Goal: Find specific page/section: Find specific page/section

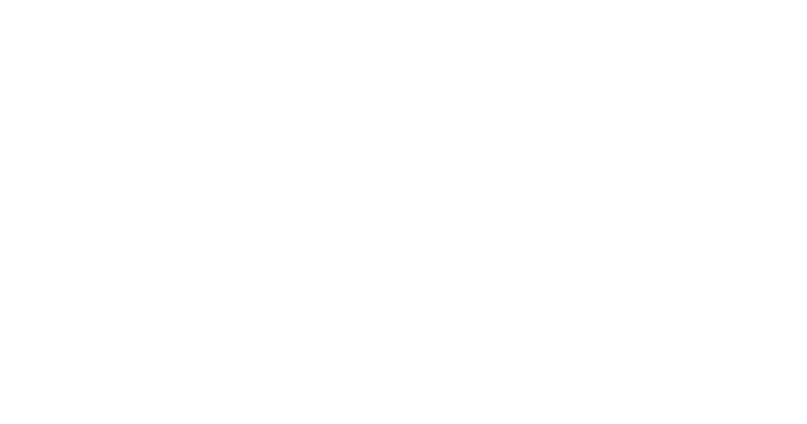
select select "Song"
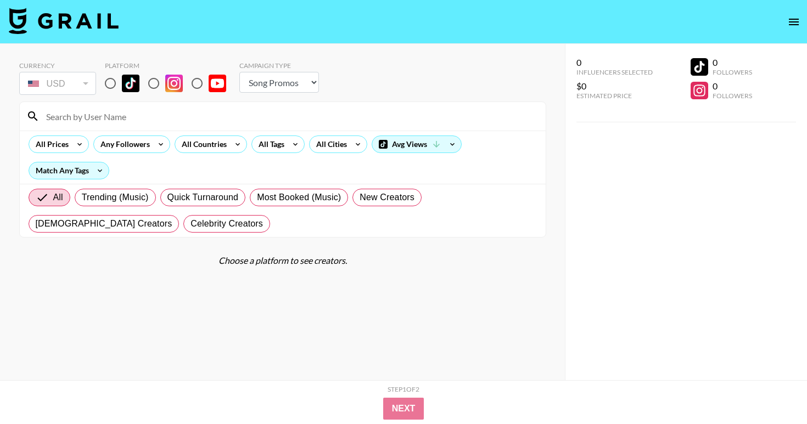
click at [98, 120] on input at bounding box center [289, 117] width 499 height 18
paste input "@.sophiaquintero"
type input "@.sophiaquintero"
click at [105, 86] on input "radio" at bounding box center [110, 83] width 23 height 23
radio input "true"
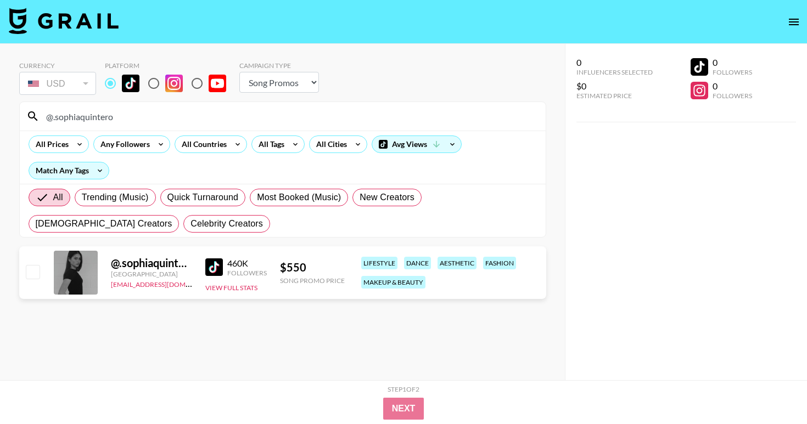
click at [78, 270] on div at bounding box center [76, 273] width 44 height 44
click at [223, 287] on button "View Full Stats" at bounding box center [231, 288] width 52 height 8
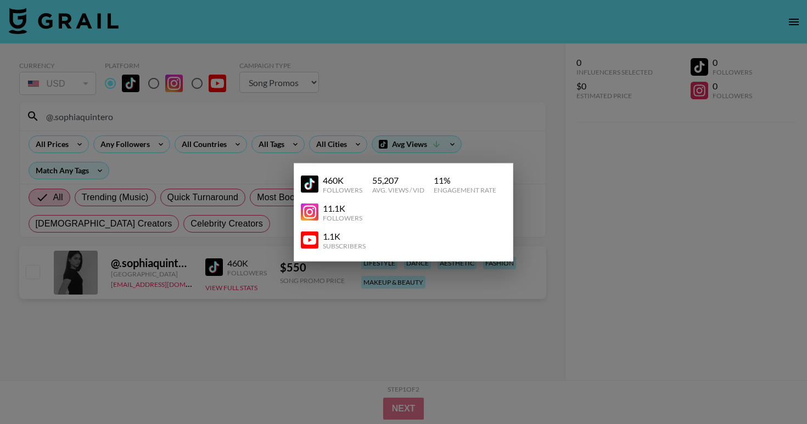
click at [308, 188] on img at bounding box center [310, 185] width 18 height 18
